Goal: Information Seeking & Learning: Find specific fact

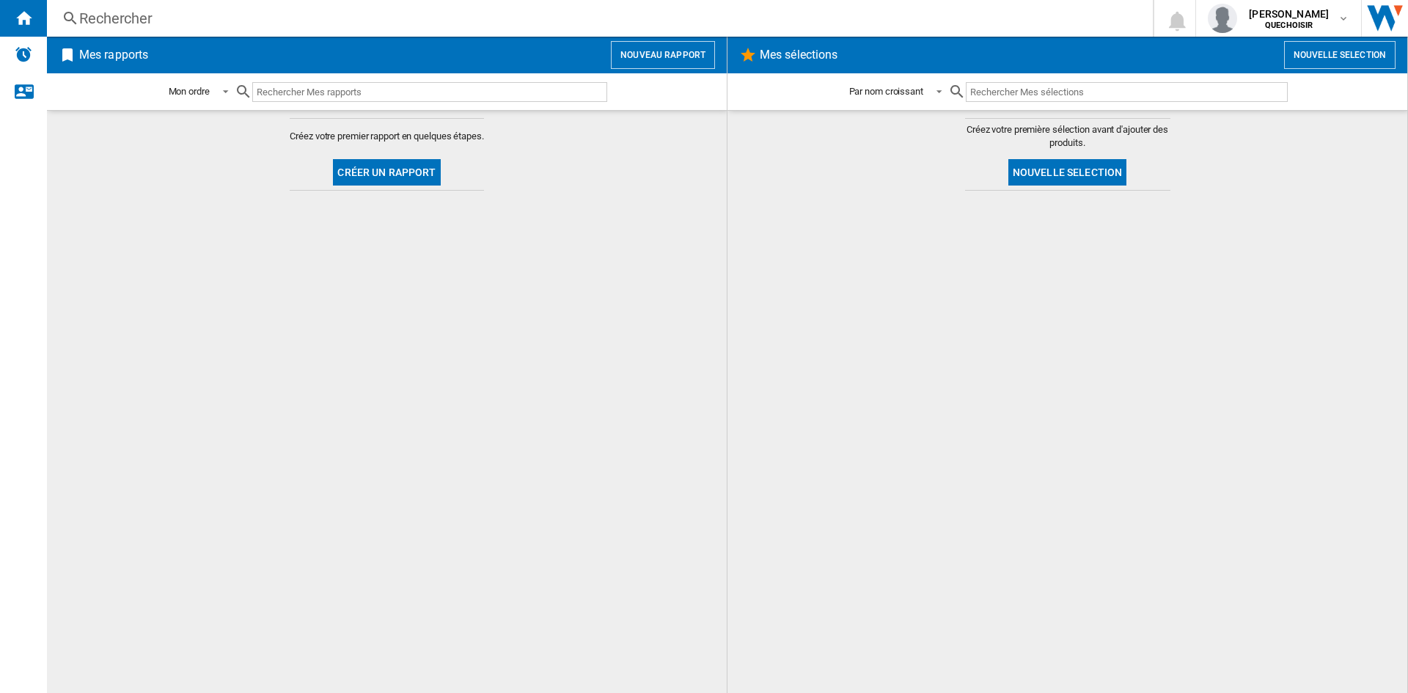
click at [179, 23] on div "Rechercher" at bounding box center [597, 18] width 1036 height 21
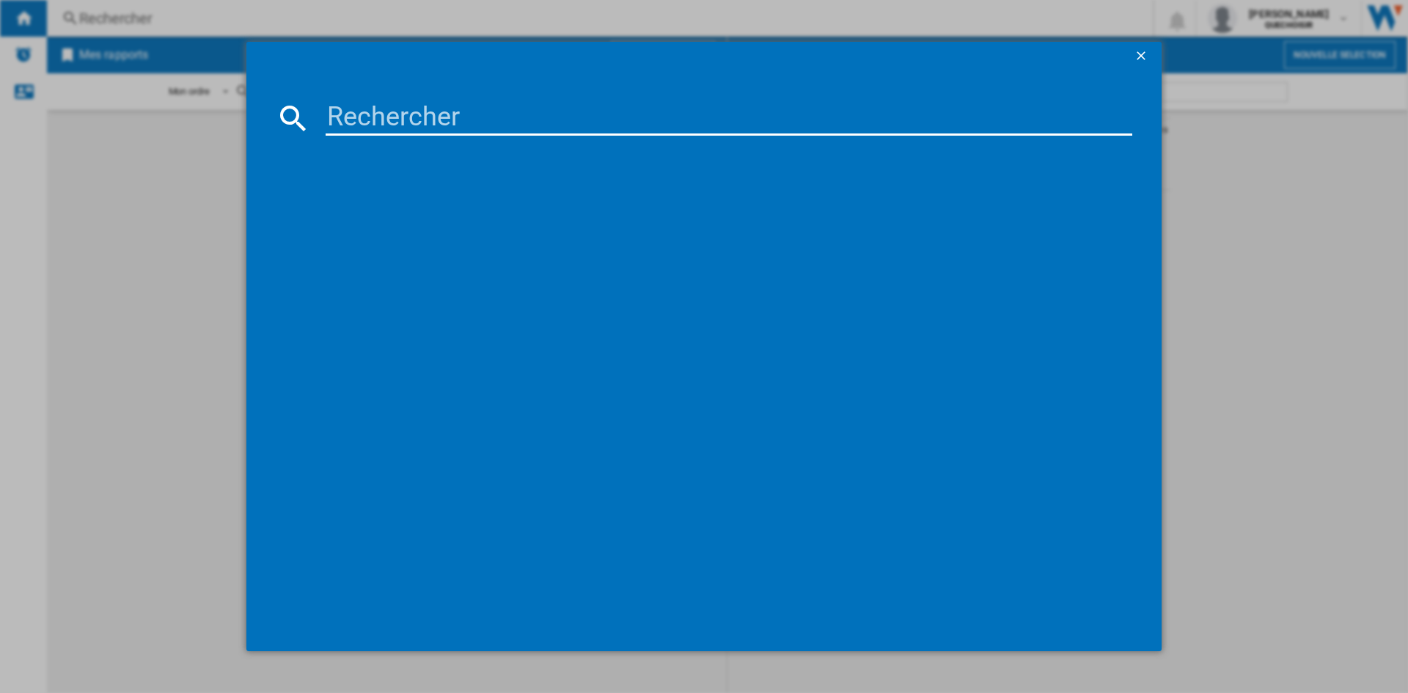
click at [392, 114] on input at bounding box center [729, 117] width 807 height 35
paste input "ECAM610.75.MB"
drag, startPoint x: 548, startPoint y: 117, endPoint x: 311, endPoint y: 108, distance: 237.1
click at [311, 108] on div "ECAM610.75.MB" at bounding box center [704, 117] width 857 height 35
paste input "Delonghi PRIMADONNA SOUL"
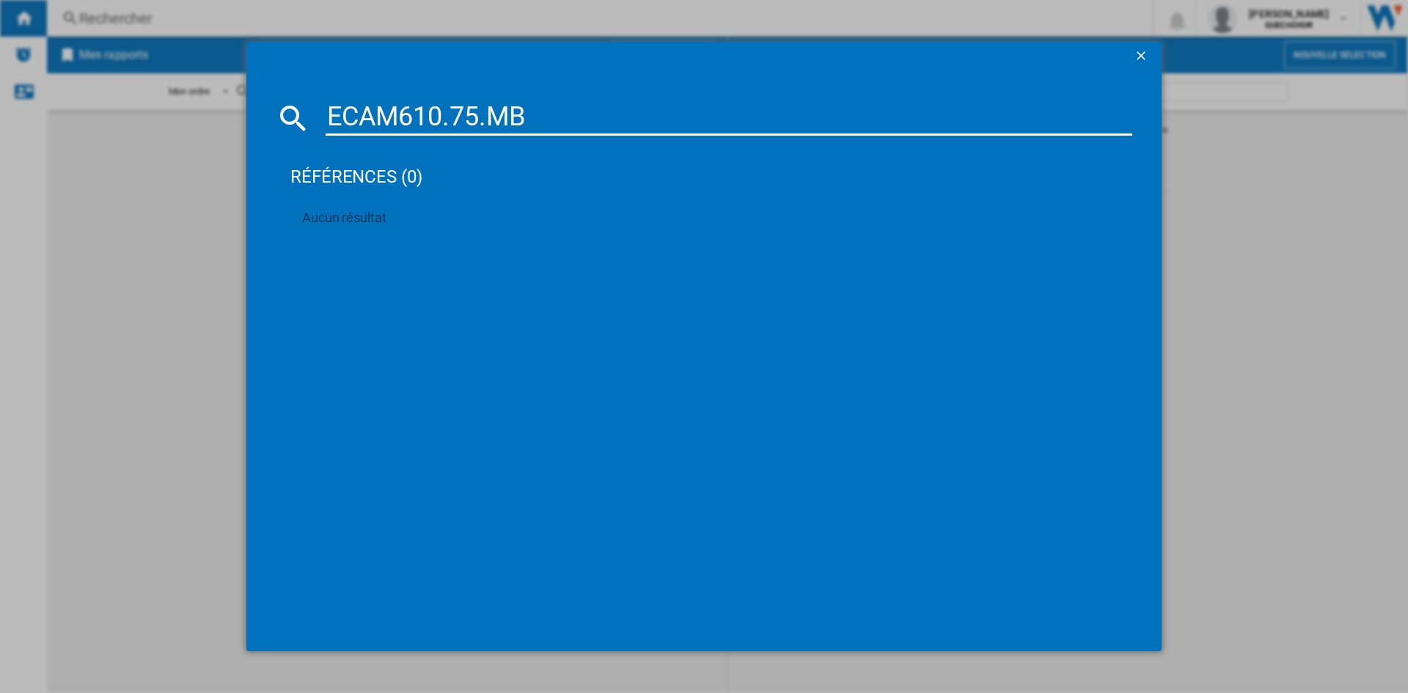
type input "Delonghi PRIMADONNA SOUL ECAM610.75.MB"
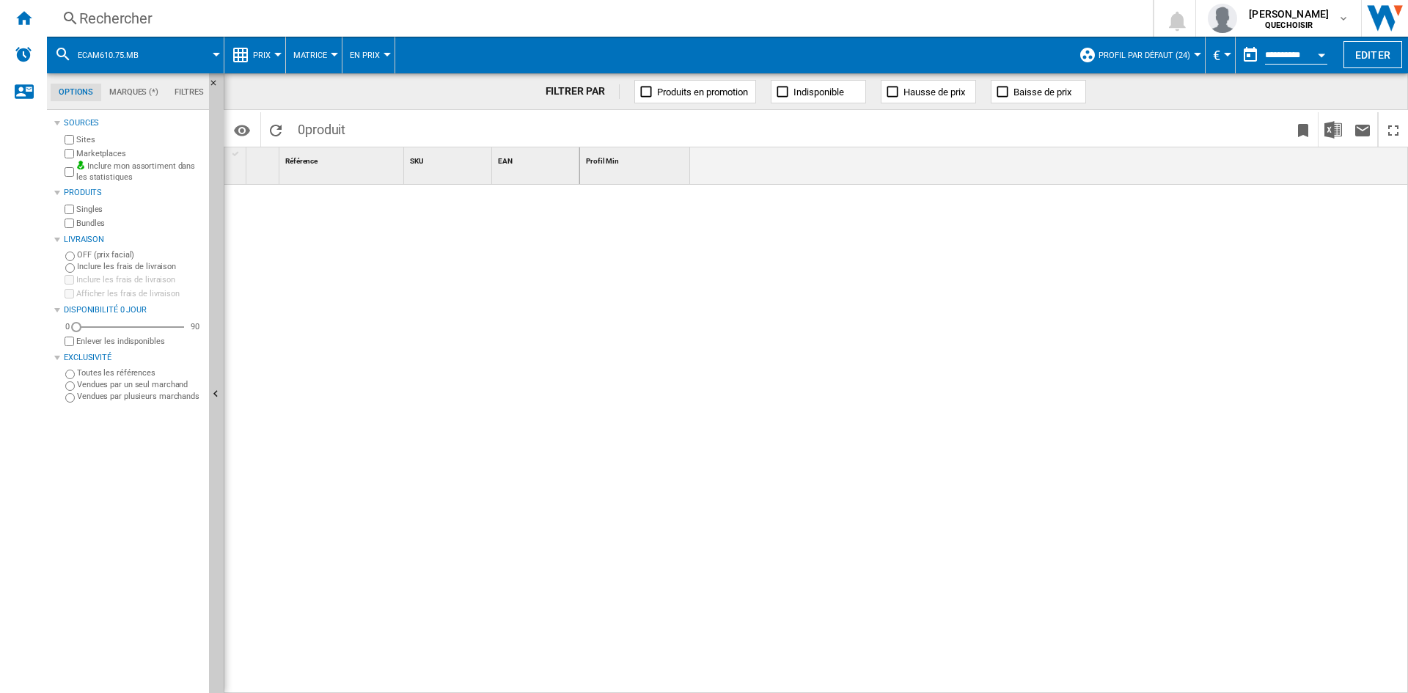
click at [125, 19] on div "Rechercher" at bounding box center [597, 18] width 1036 height 21
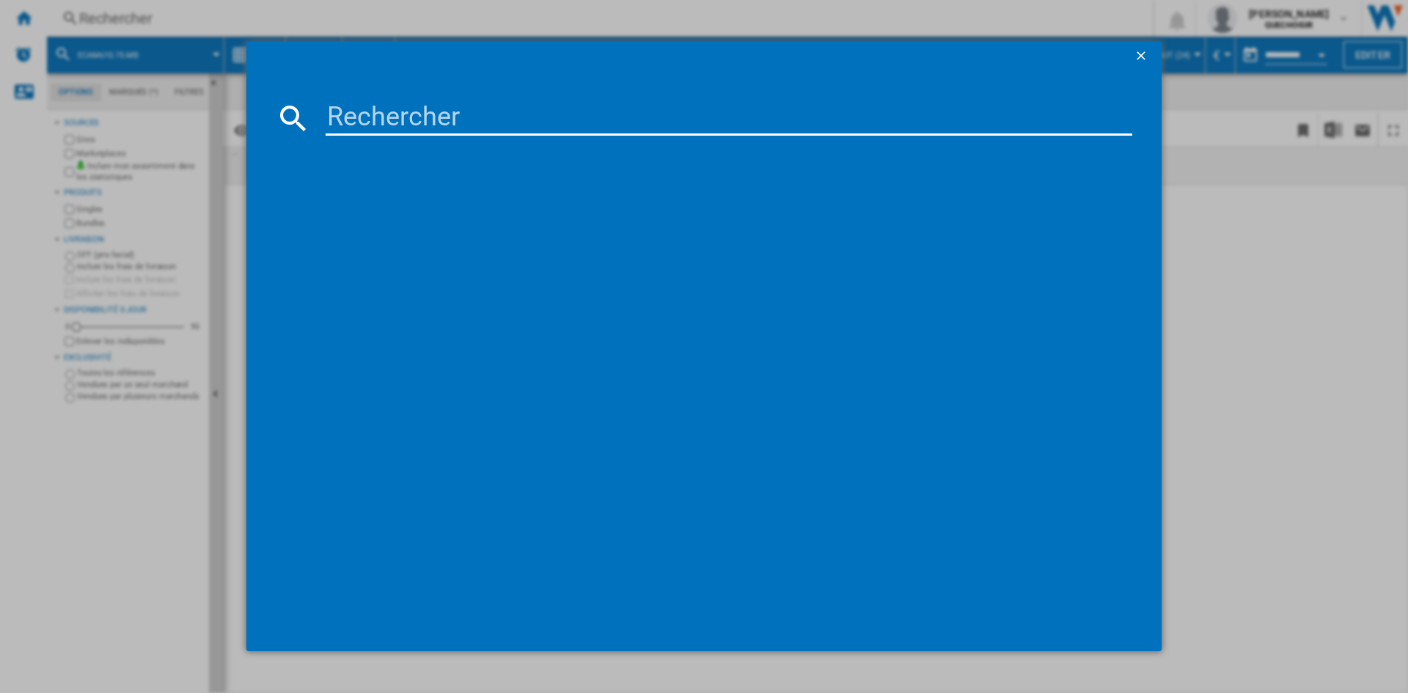
click at [401, 125] on input at bounding box center [729, 117] width 807 height 35
paste input "Delonghi PRIMADONNA SOUL ECAM610.75.MB"
type input "Delonghi PRIMADONNA SOUL ECAM610.75.MB"
